Goal: Task Accomplishment & Management: Manage account settings

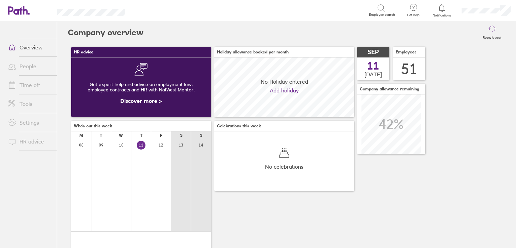
scroll to position [59, 140]
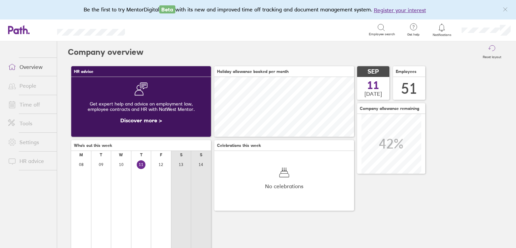
click at [23, 105] on link "Time off" at bounding box center [30, 104] width 54 height 13
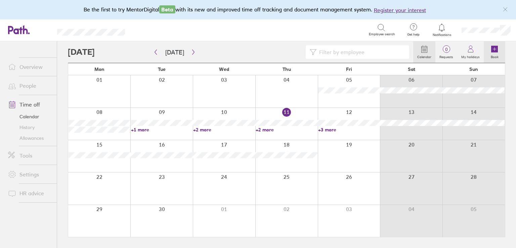
click at [499, 51] on link "Book" at bounding box center [495, 52] width 22 height 22
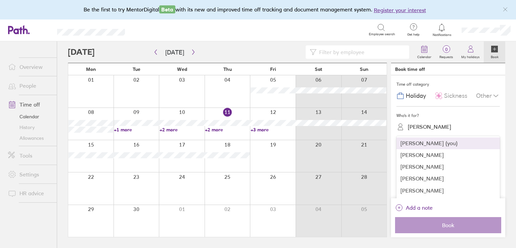
click at [431, 129] on div "Rebecca Long" at bounding box center [429, 127] width 43 height 6
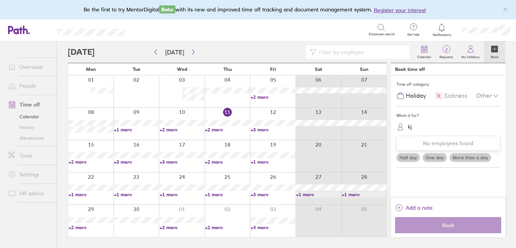
type input "k"
type input "jasmine"
click at [434, 155] on label "One day" at bounding box center [435, 157] width 24 height 9
click at [0, 0] on input "One day" at bounding box center [0, 0] width 0 height 0
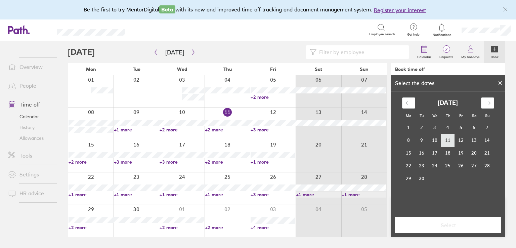
click at [448, 141] on td "11" at bounding box center [448, 140] width 13 height 13
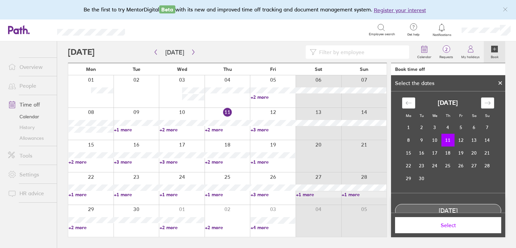
click at [439, 227] on span "Select" at bounding box center [448, 225] width 97 height 6
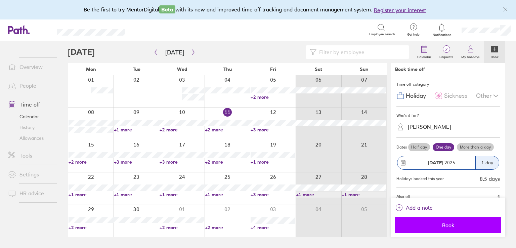
click at [451, 225] on span "Book" at bounding box center [448, 225] width 97 height 6
